Goal: Task Accomplishment & Management: Manage account settings

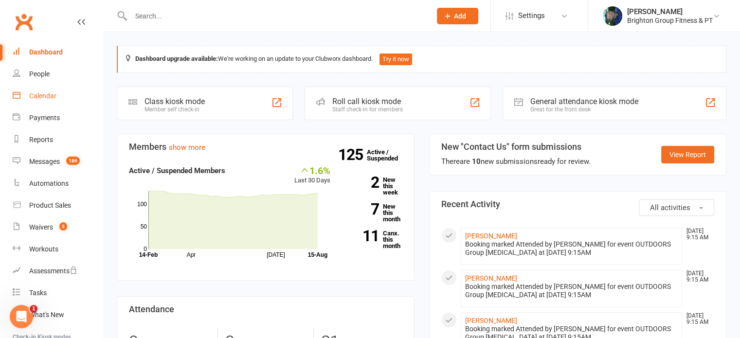
click at [43, 92] on div "Calendar" at bounding box center [42, 96] width 27 height 8
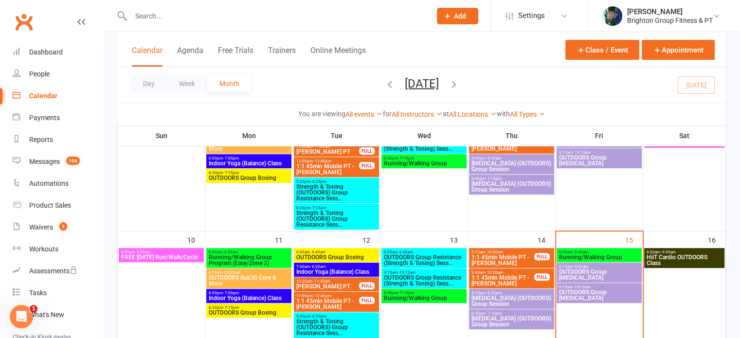
scroll to position [266, 0]
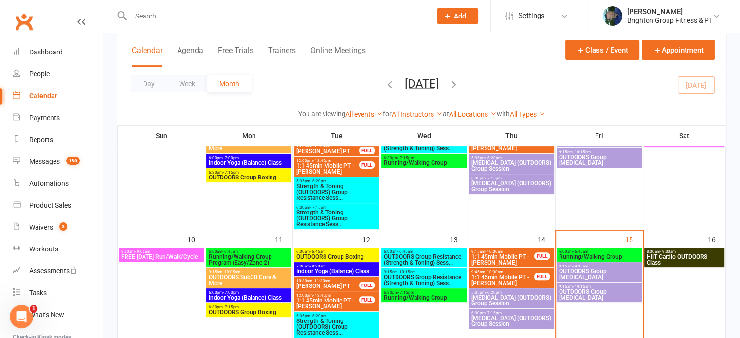
click at [581, 252] on span "- 6:45am" at bounding box center [581, 252] width 16 height 4
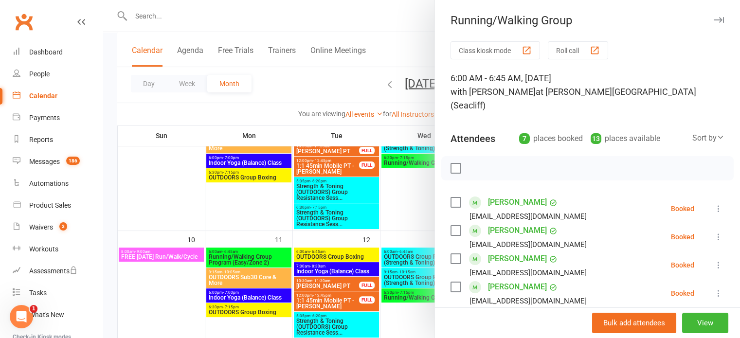
click at [452, 164] on label at bounding box center [456, 169] width 10 height 10
click at [451, 198] on label at bounding box center [456, 203] width 10 height 10
click at [451, 282] on label at bounding box center [456, 287] width 10 height 10
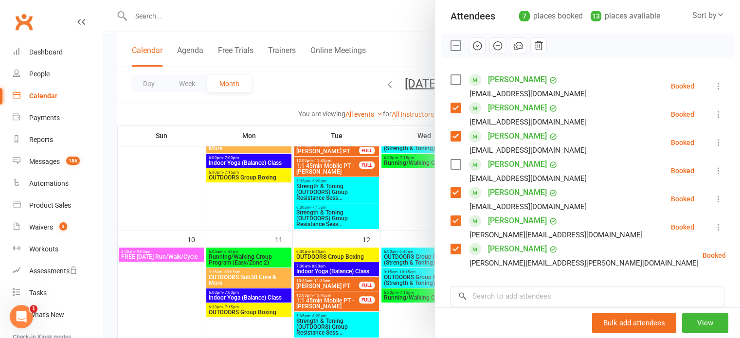
scroll to position [124, 0]
click at [452, 187] on label at bounding box center [456, 192] width 10 height 10
click at [452, 215] on label at bounding box center [456, 220] width 10 height 10
click at [452, 243] on label at bounding box center [456, 248] width 10 height 10
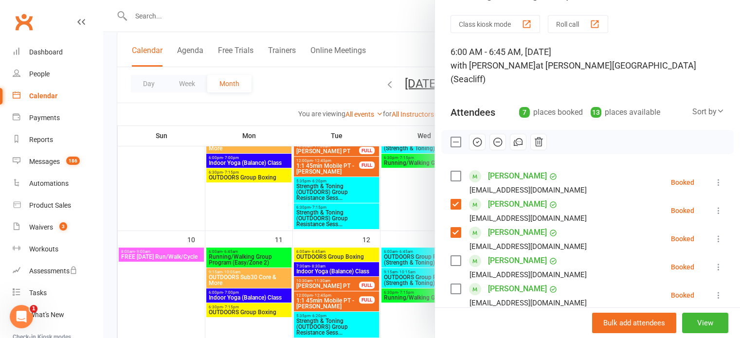
scroll to position [22, 0]
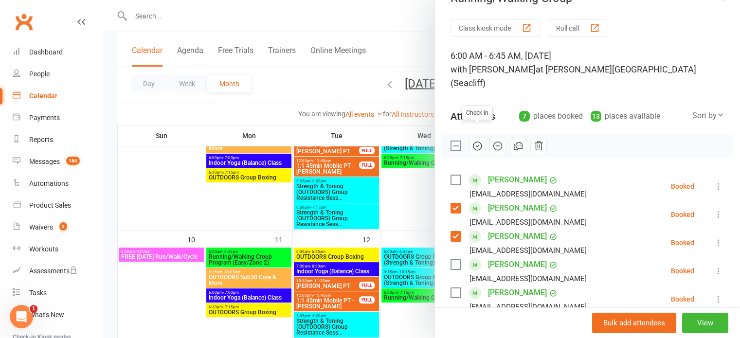
click at [472, 141] on icon "button" at bounding box center [477, 146] width 11 height 11
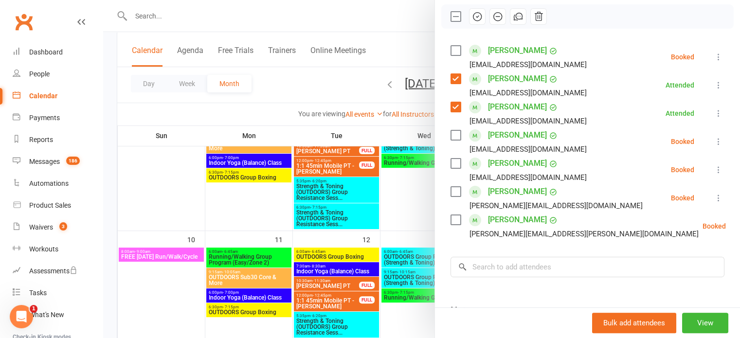
scroll to position [153, 0]
click at [451, 73] on label at bounding box center [456, 78] width 10 height 10
click at [453, 101] on label at bounding box center [456, 106] width 10 height 10
click at [452, 158] on label at bounding box center [456, 163] width 10 height 10
click at [451, 186] on label at bounding box center [456, 191] width 10 height 10
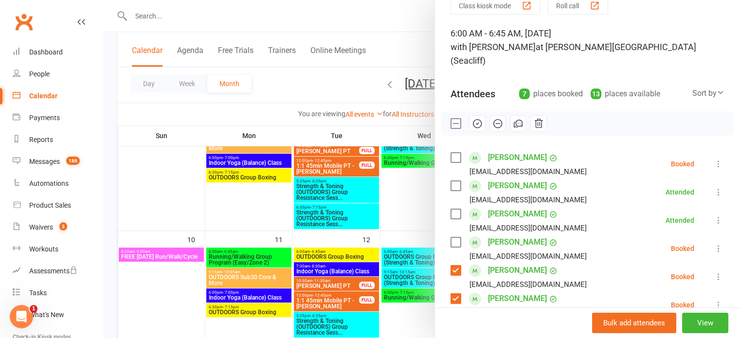
scroll to position [44, 0]
click at [535, 119] on icon "button" at bounding box center [538, 124] width 11 height 11
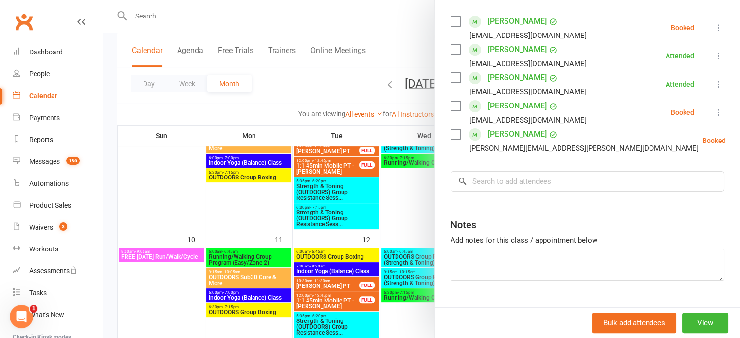
scroll to position [188, 0]
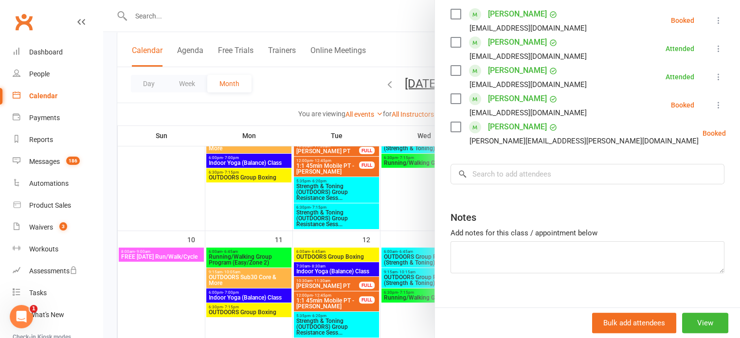
click at [496, 203] on div "Notes" at bounding box center [588, 215] width 274 height 24
click at [409, 194] on div at bounding box center [421, 169] width 637 height 338
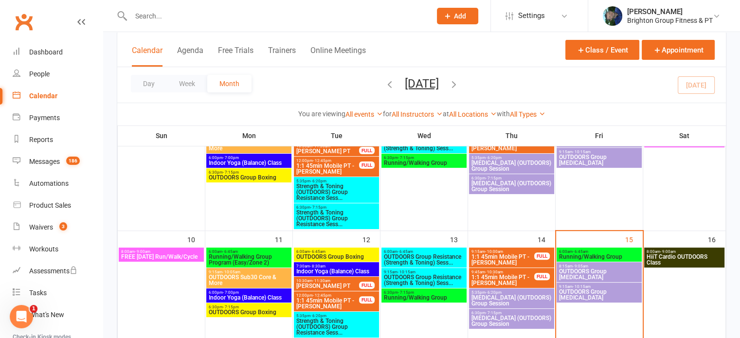
click at [680, 257] on span "HiiT Cardio OUTDOORS Class" at bounding box center [684, 260] width 77 height 12
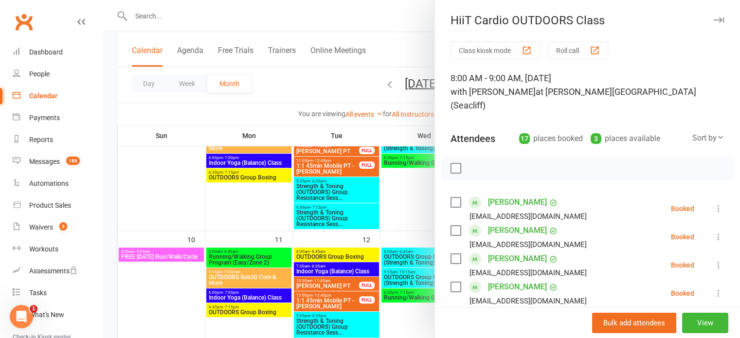
click at [414, 215] on div at bounding box center [421, 169] width 637 height 338
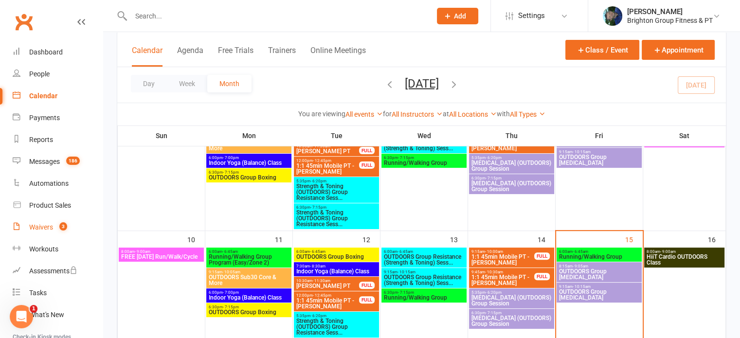
click at [37, 232] on link "Waivers 3" at bounding box center [58, 228] width 90 height 22
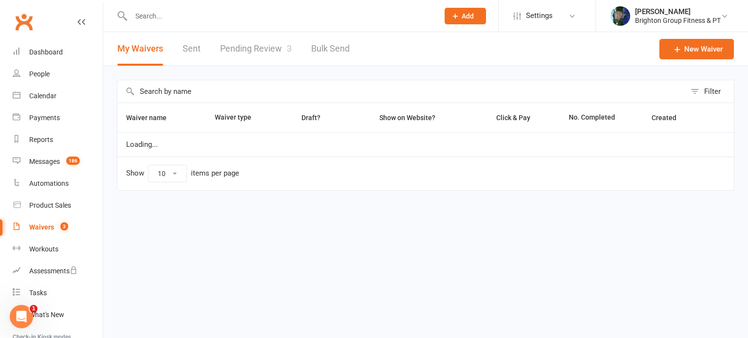
select select "50"
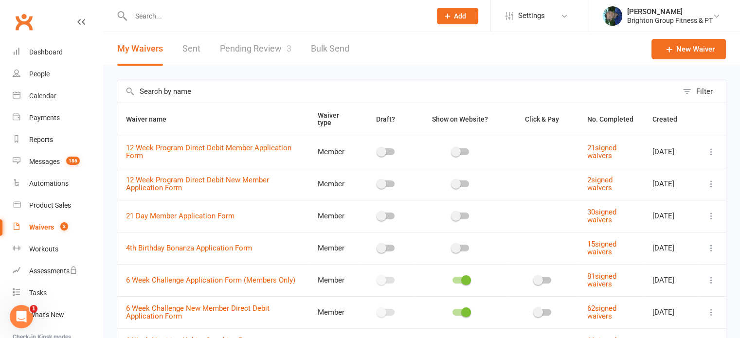
click at [245, 47] on link "Pending Review 3" at bounding box center [256, 49] width 72 height 34
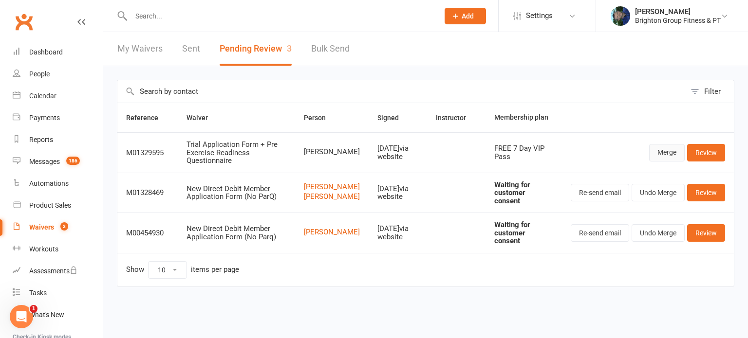
click at [662, 153] on link "Merge" at bounding box center [667, 153] width 36 height 18
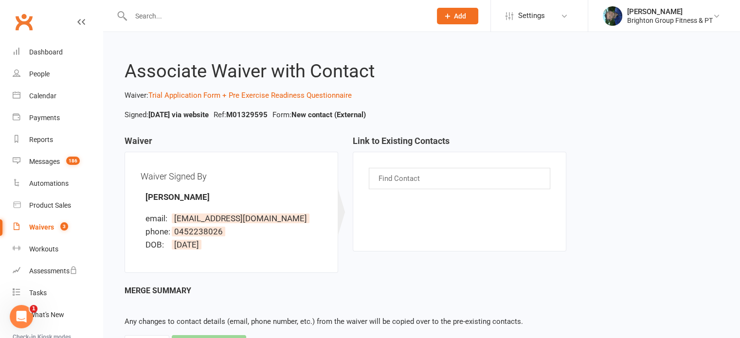
scroll to position [47, 0]
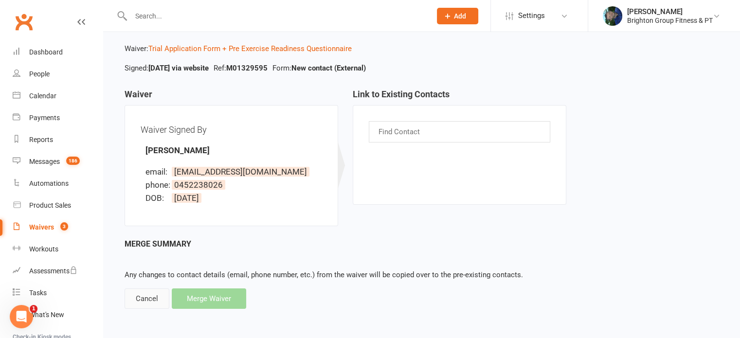
click at [151, 301] on div "Cancel" at bounding box center [147, 299] width 45 height 20
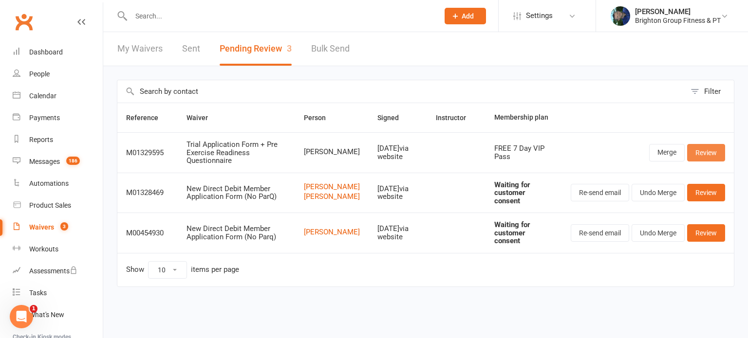
click at [711, 155] on link "Review" at bounding box center [706, 153] width 38 height 18
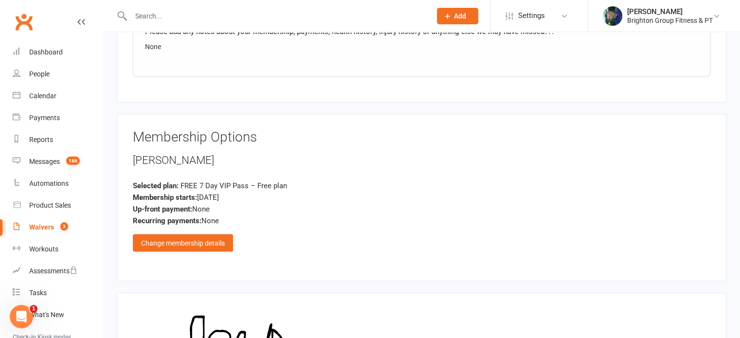
scroll to position [1705, 0]
click at [190, 241] on div "Change membership details" at bounding box center [183, 243] width 100 height 18
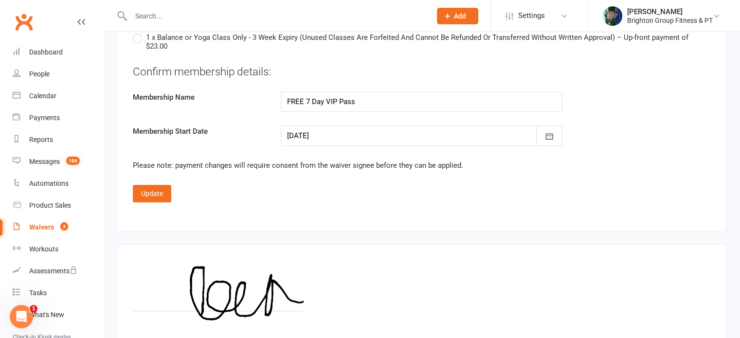
scroll to position [4332, 0]
click at [317, 132] on div at bounding box center [422, 136] width 282 height 20
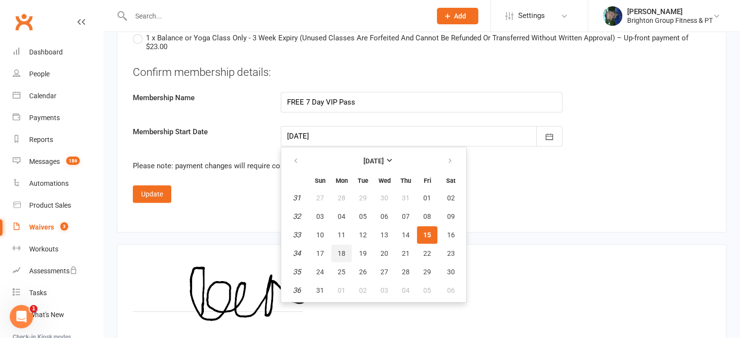
click at [341, 250] on span "18" at bounding box center [342, 254] width 8 height 8
type input "[DATE]"
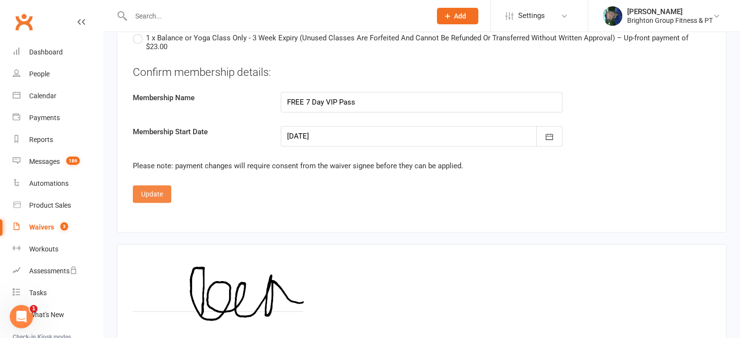
click at [152, 195] on button "Update" at bounding box center [152, 194] width 38 height 18
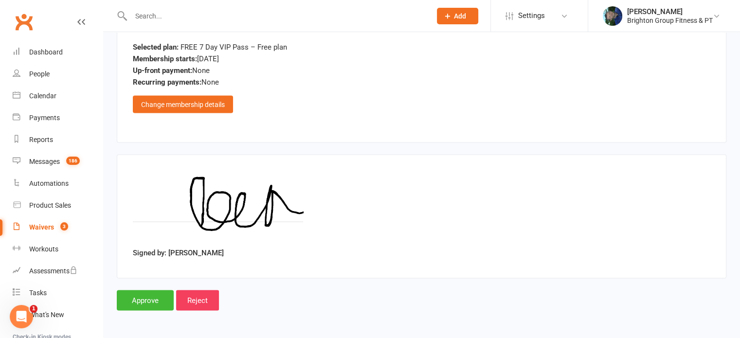
scroll to position [1839, 0]
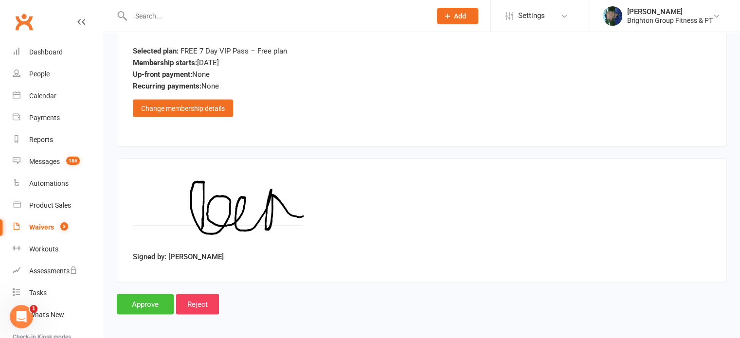
click at [138, 307] on input "Approve" at bounding box center [145, 304] width 57 height 20
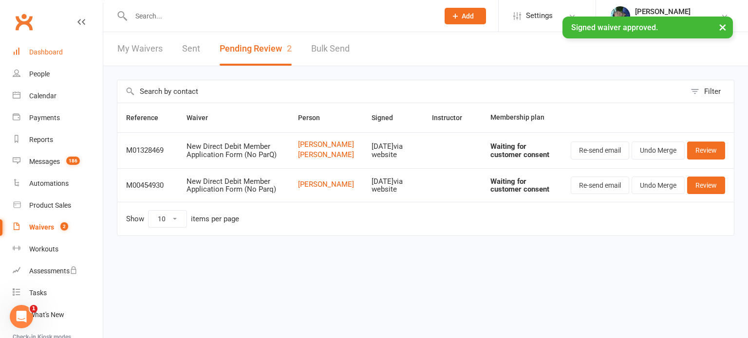
click at [46, 52] on div "Dashboard" at bounding box center [46, 52] width 34 height 8
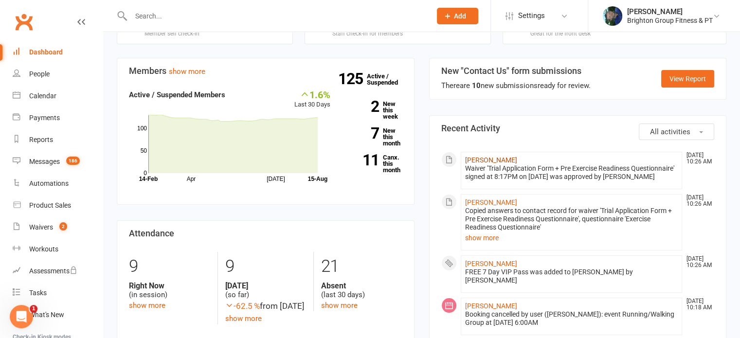
scroll to position [75, 0]
click at [496, 200] on link "[PERSON_NAME]" at bounding box center [491, 204] width 52 height 8
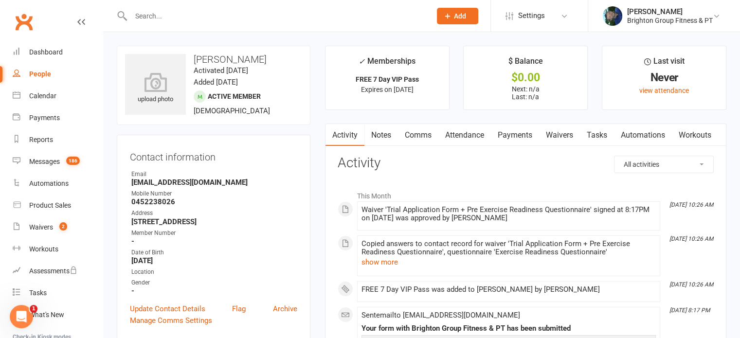
click at [474, 136] on link "Attendance" at bounding box center [465, 135] width 53 height 22
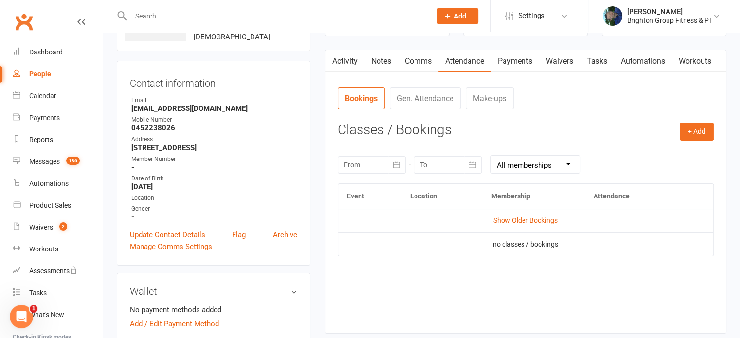
scroll to position [79, 0]
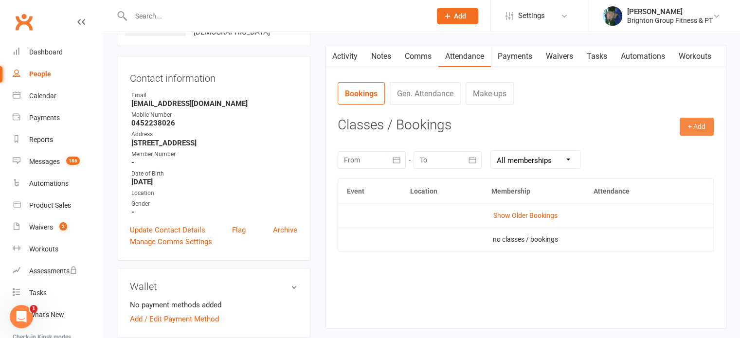
click at [681, 126] on button "+ Add" at bounding box center [697, 127] width 34 height 18
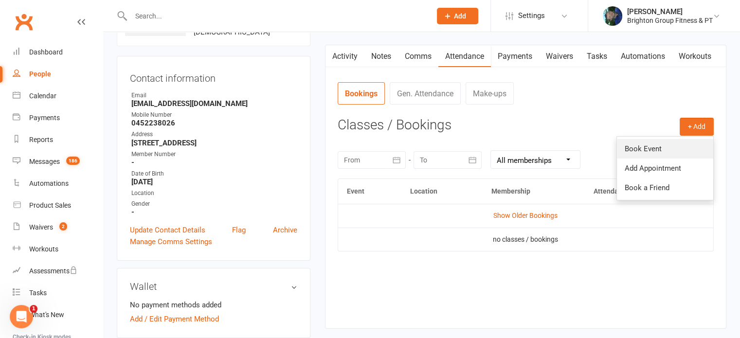
click at [654, 147] on link "Book Event" at bounding box center [665, 148] width 96 height 19
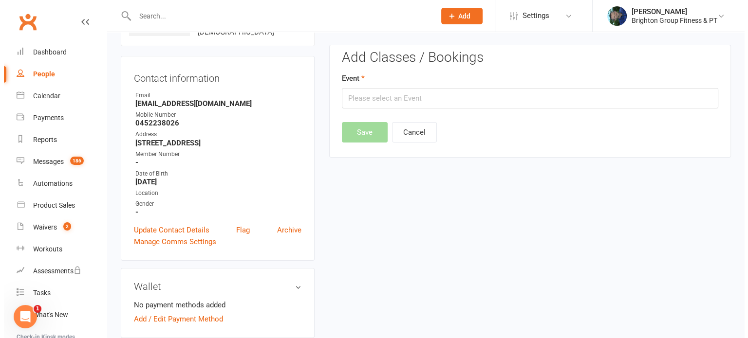
scroll to position [74, 0]
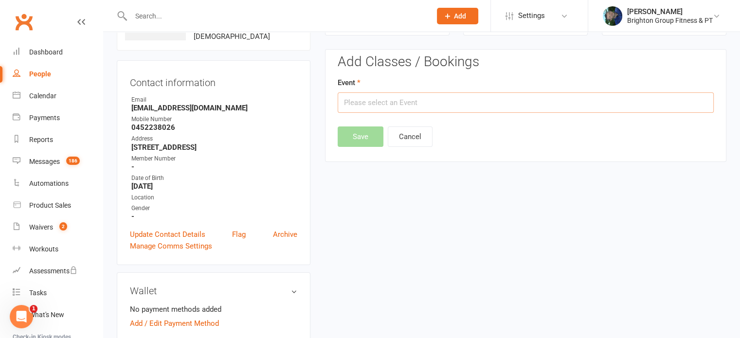
click at [419, 104] on input "text" at bounding box center [526, 102] width 376 height 20
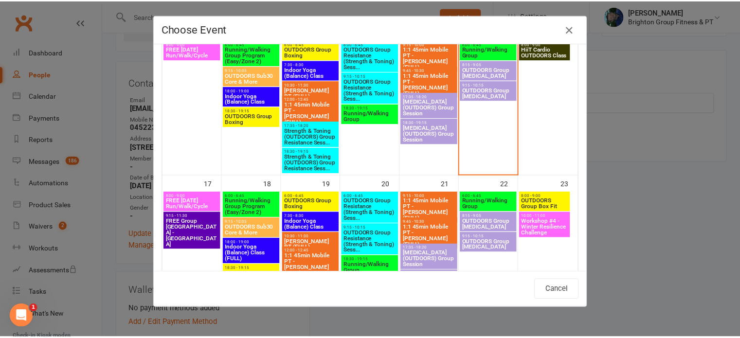
scroll to position [422, 0]
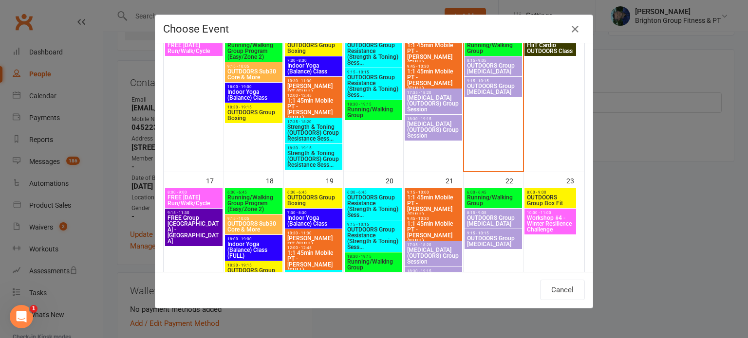
click at [243, 223] on span "OUTDOORS Sub30 Core & More" at bounding box center [254, 227] width 54 height 12
type input "OUTDOORS Sub30 Core & More - [DATE] 9:15:00 AM"
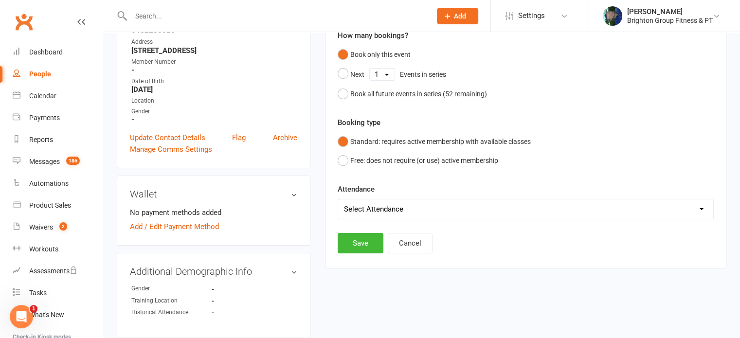
scroll to position [172, 0]
click at [360, 238] on button "Save" at bounding box center [361, 243] width 46 height 20
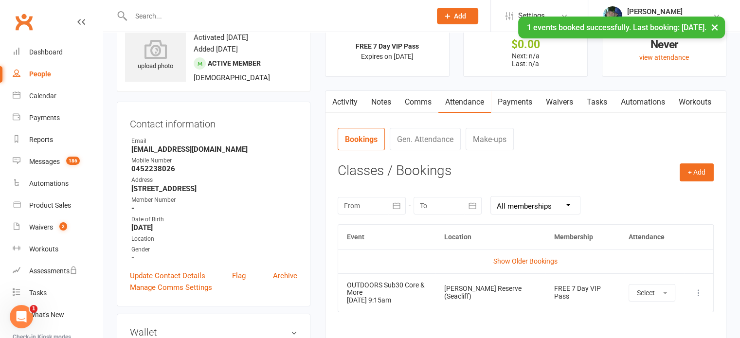
scroll to position [18, 0]
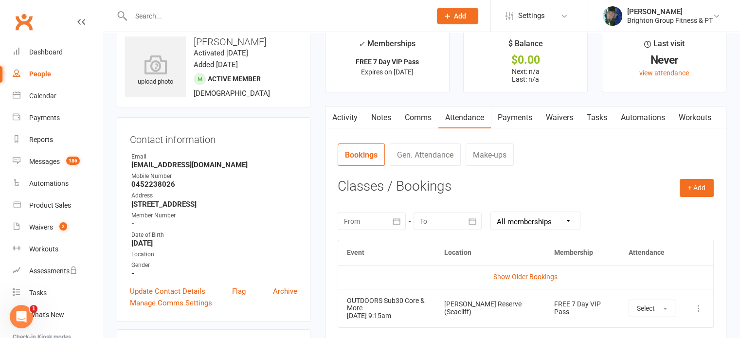
click at [644, 118] on link "Automations" at bounding box center [643, 118] width 58 height 22
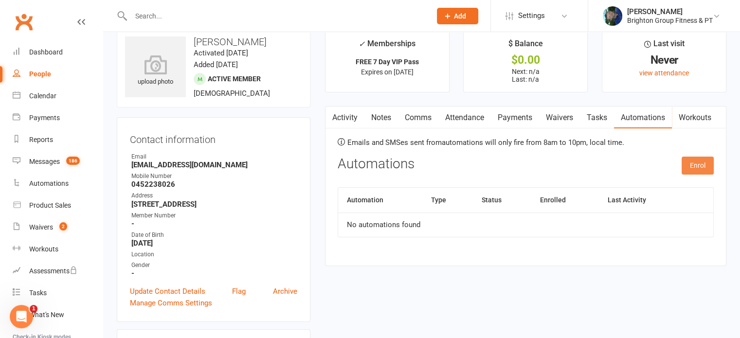
click at [690, 167] on button "Enrol" at bounding box center [698, 166] width 32 height 18
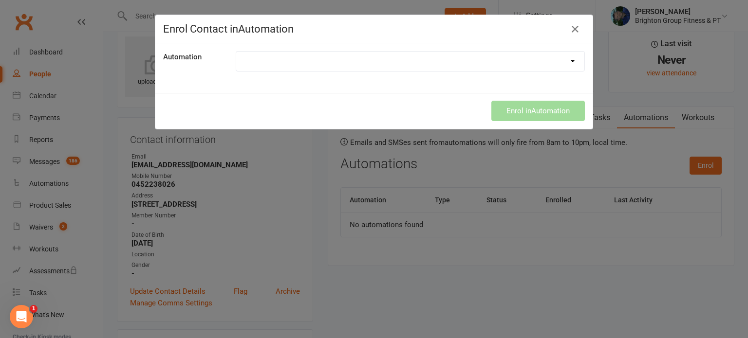
click at [262, 59] on select "Booking Link Instructions Booking Link (Yoga Only) Credit Card Expiry End of Su…" at bounding box center [410, 61] width 348 height 19
select select "553"
click at [236, 52] on select "Booking Link Instructions Booking Link (Yoga Only) Credit Card Expiry End of Su…" at bounding box center [410, 61] width 348 height 19
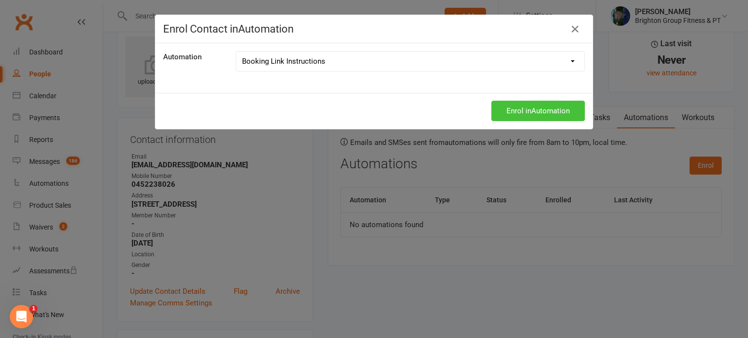
click at [525, 110] on button "Enrol in Automation" at bounding box center [537, 111] width 93 height 20
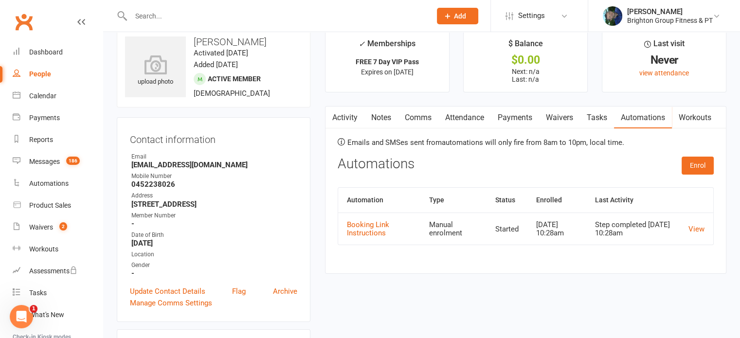
drag, startPoint x: 248, startPoint y: 206, endPoint x: 132, endPoint y: 203, distance: 115.4
click at [132, 203] on strong "[STREET_ADDRESS]" at bounding box center [214, 204] width 166 height 9
click at [49, 93] on div "Calendar" at bounding box center [42, 96] width 27 height 8
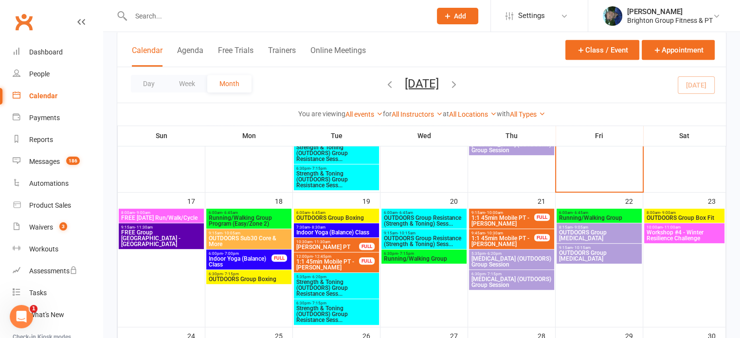
scroll to position [554, 0]
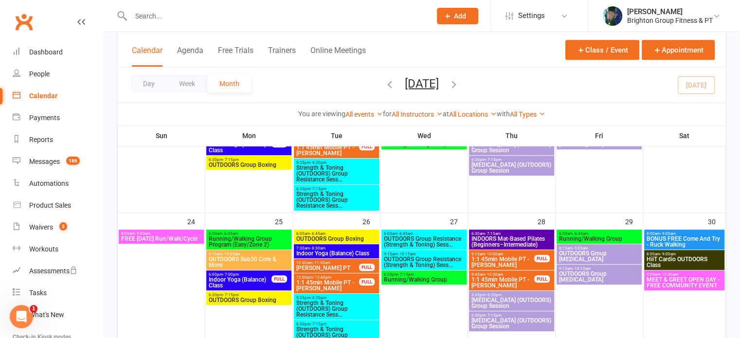
click at [666, 237] on span "BONUS FREE Come And Try - Ruck Walking" at bounding box center [684, 242] width 77 height 12
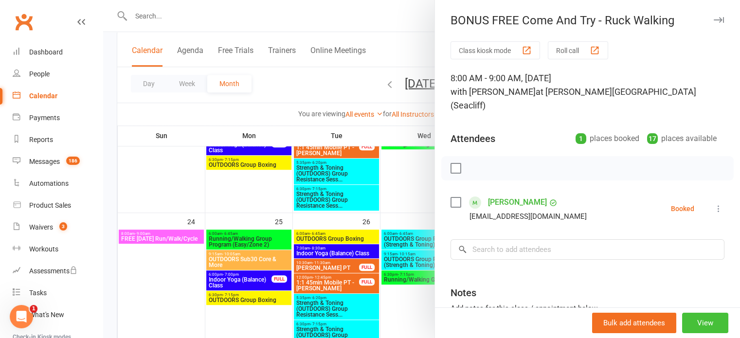
click at [691, 321] on button "View" at bounding box center [705, 323] width 46 height 20
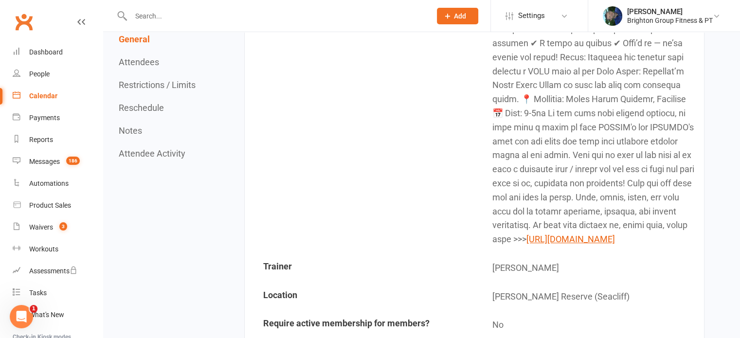
scroll to position [341, 0]
drag, startPoint x: 657, startPoint y: 268, endPoint x: 492, endPoint y: 259, distance: 164.7
click at [492, 254] on td "https://ruksak.com/blogs/news/rucking-vs-running-which-is-best-for-you?bg_ref=j…" at bounding box center [589, 57] width 228 height 392
copy link "https://ruksak.com/blogs/news/rucking-vs-running-which-is-best-for-you?bg_ref=j…"
click at [154, 17] on input "text" at bounding box center [276, 16] width 296 height 14
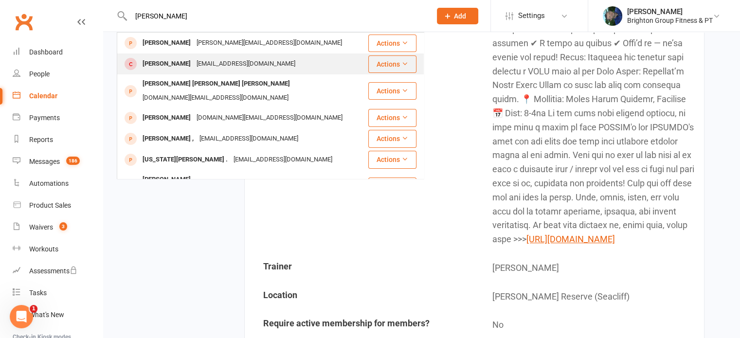
type input "george"
click at [177, 62] on div "George Attaliotis" at bounding box center [167, 64] width 54 height 14
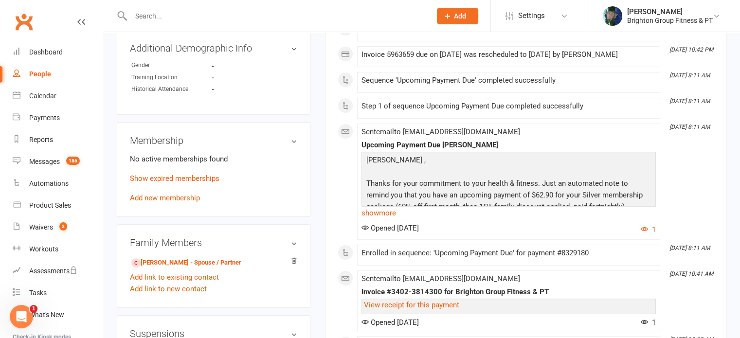
scroll to position [399, 0]
click at [162, 183] on link "Show expired memberships" at bounding box center [175, 178] width 90 height 9
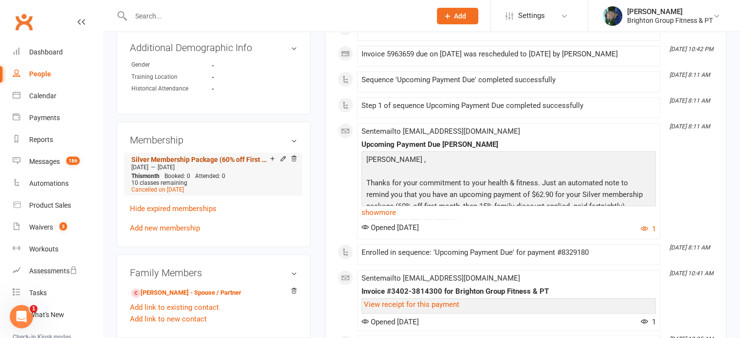
click at [169, 164] on link "Silver Membership Package (60% off First Month, then 15% Family Discount Applie…" at bounding box center [200, 160] width 139 height 8
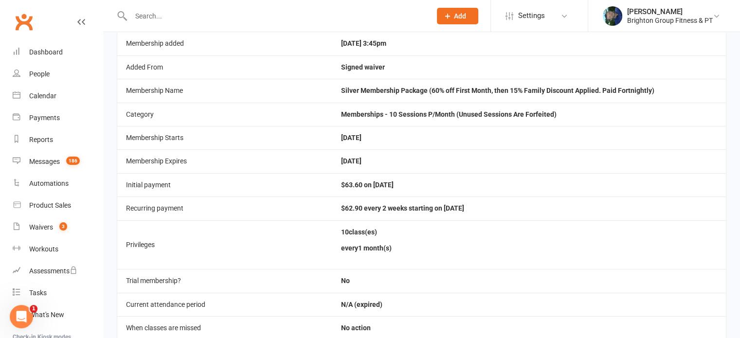
scroll to position [153, 0]
